Goal: Find specific page/section: Find specific page/section

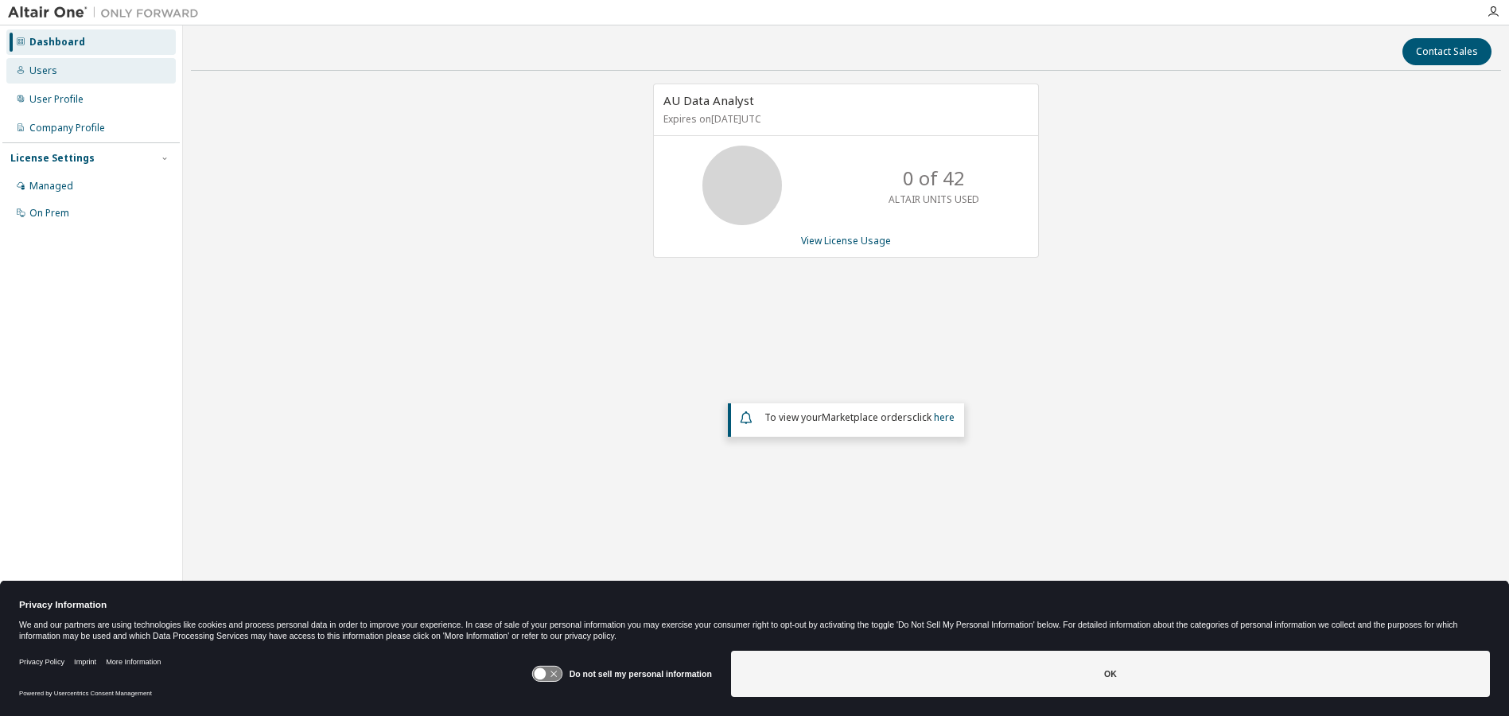
click at [45, 75] on div "Users" at bounding box center [43, 70] width 28 height 13
